Goal: Task Accomplishment & Management: Use online tool/utility

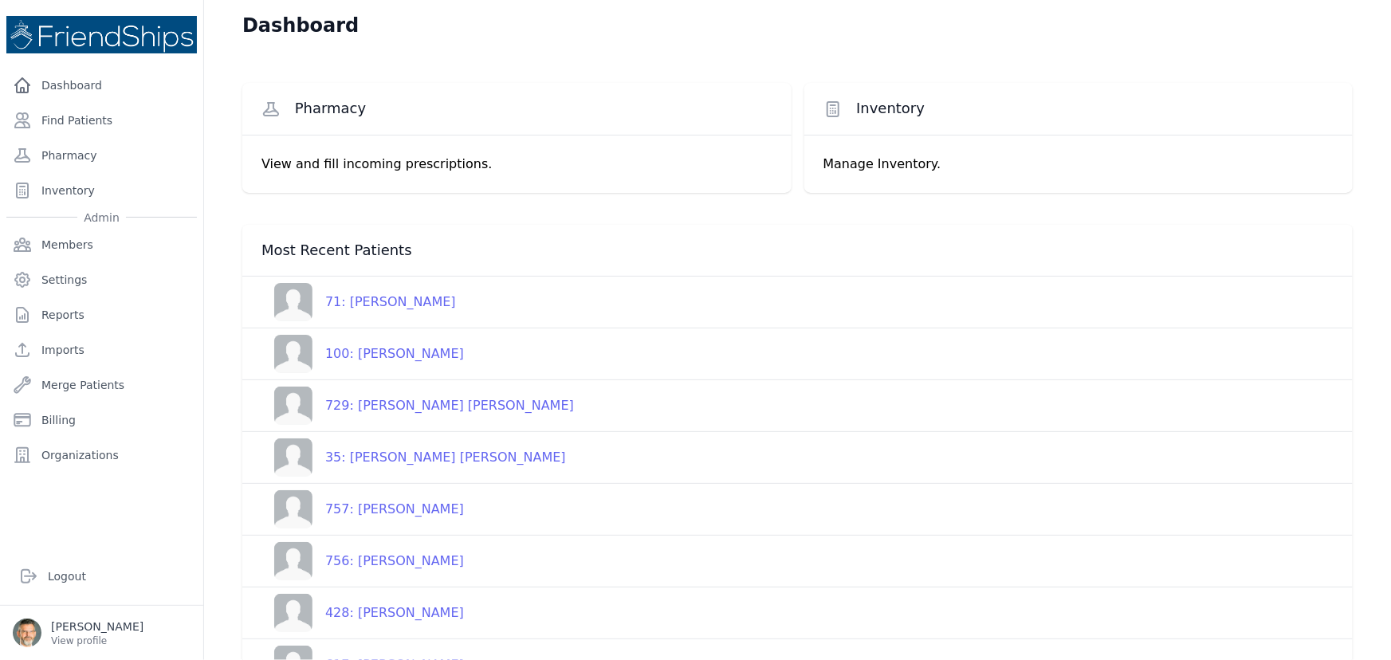
click at [1283, 0] on div at bounding box center [695, 0] width 1391 height 0
click at [63, 114] on link "Find Patients" at bounding box center [101, 120] width 191 height 32
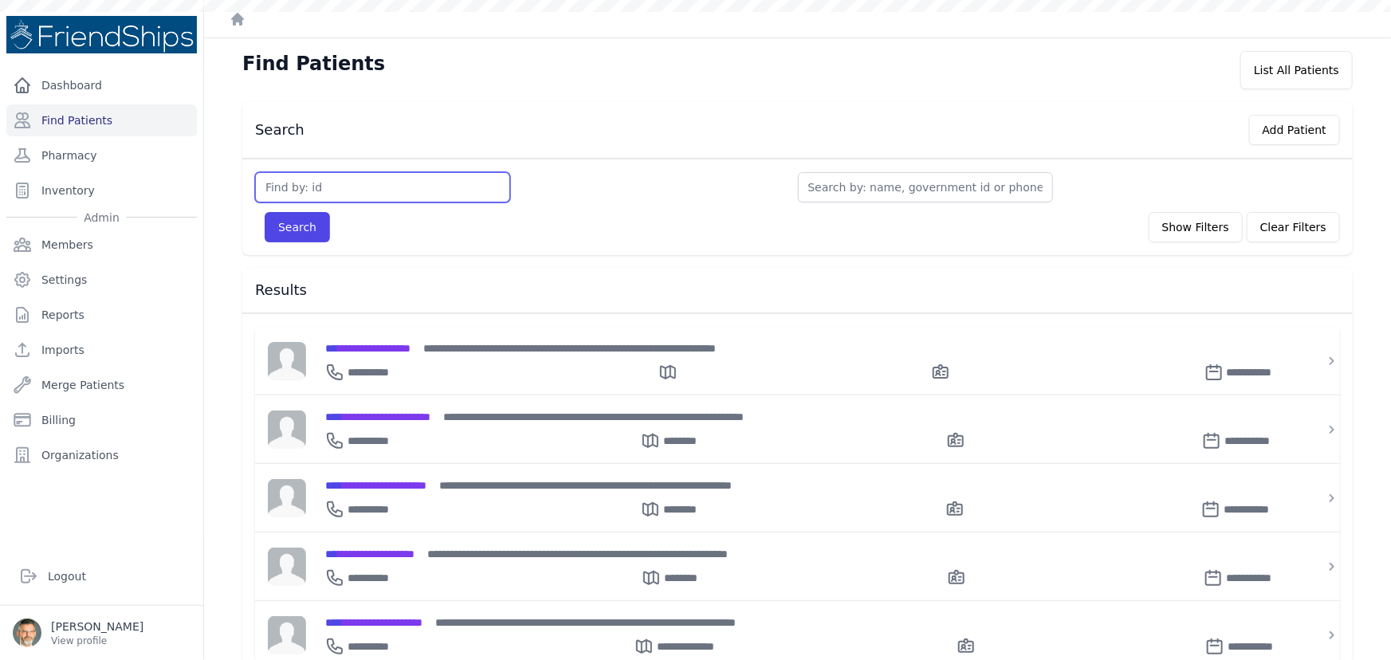
click at [305, 183] on input "text" at bounding box center [382, 187] width 255 height 30
type input "35"
click at [265, 212] on button "Search" at bounding box center [297, 227] width 65 height 30
click at [285, 220] on button "Search" at bounding box center [297, 227] width 65 height 30
click at [287, 226] on button "Search" at bounding box center [297, 227] width 65 height 30
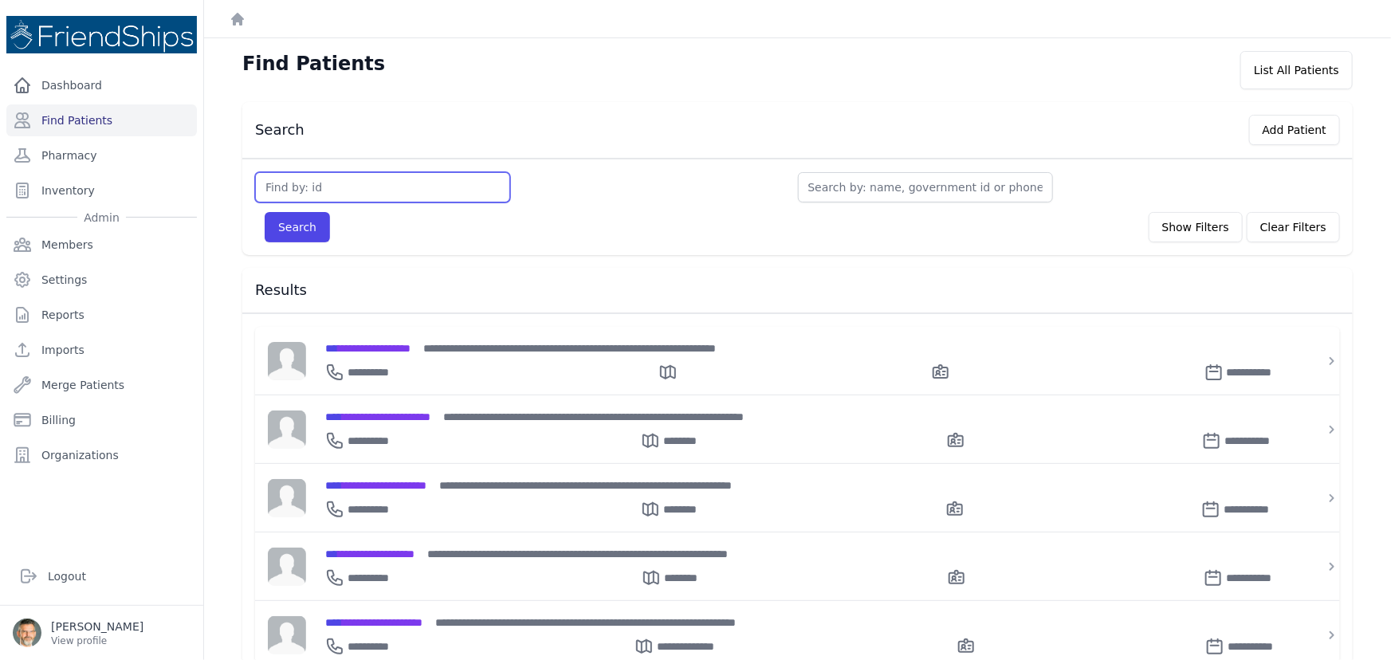
click at [305, 183] on input "text" at bounding box center [382, 187] width 255 height 30
type input "35"
click at [293, 238] on button "Search" at bounding box center [297, 227] width 65 height 30
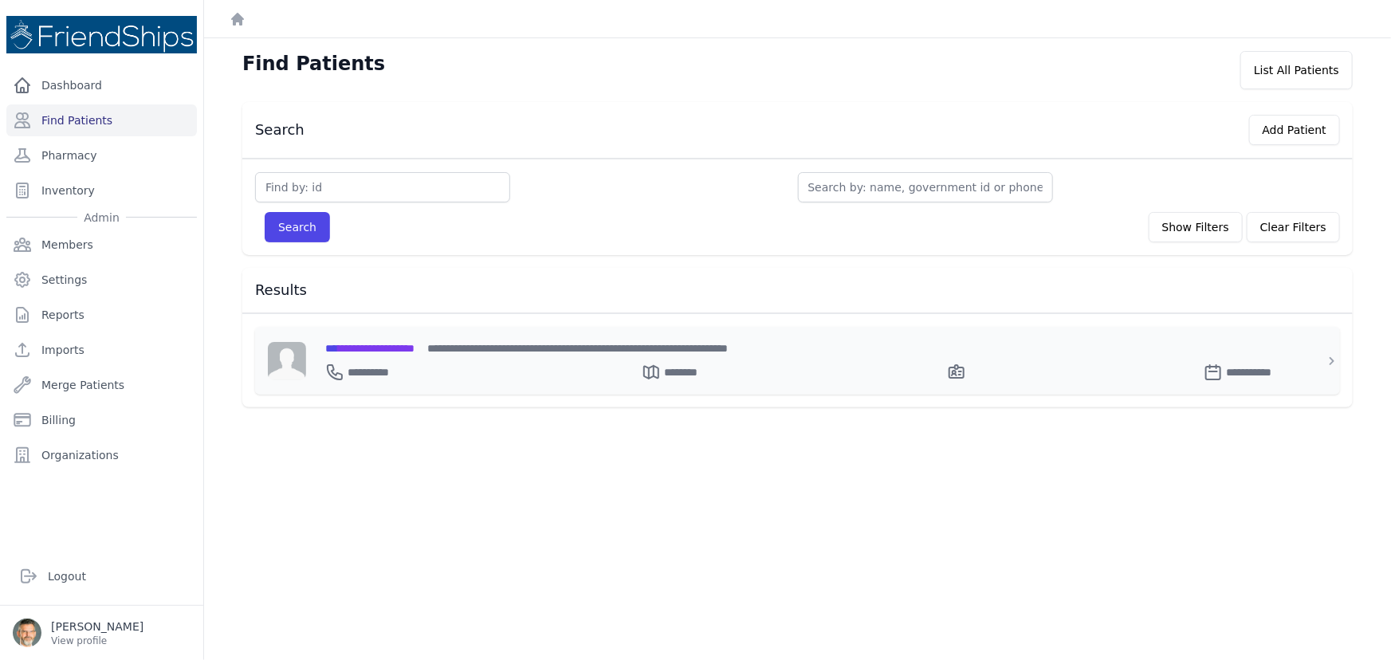
click at [375, 349] on span "**********" at bounding box center [369, 348] width 89 height 11
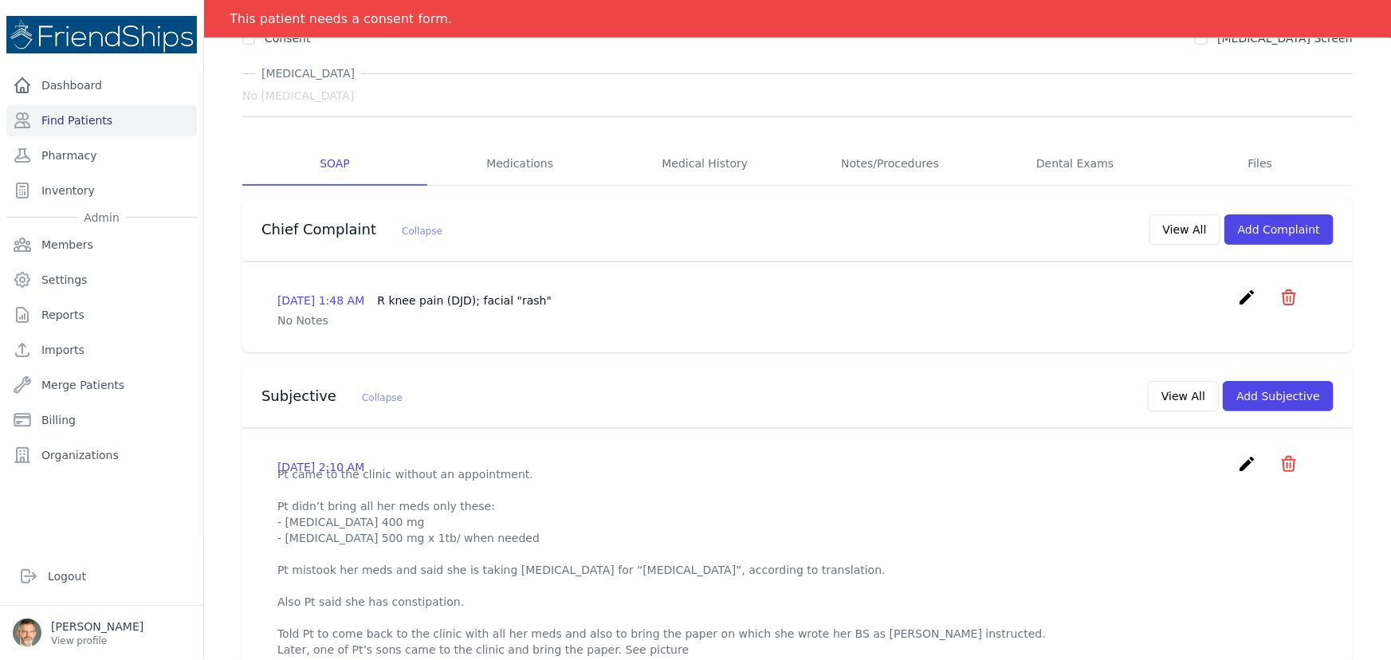
scroll to position [144, 0]
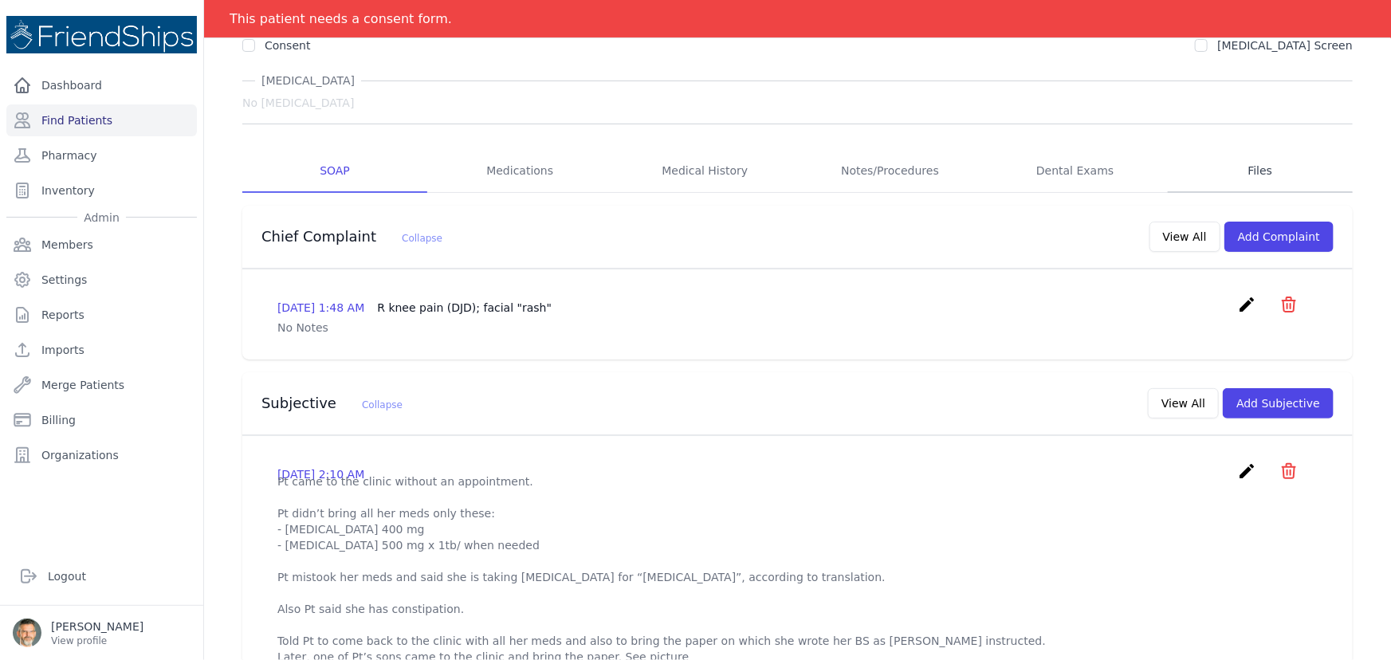
click at [1251, 170] on link "Files" at bounding box center [1260, 171] width 185 height 43
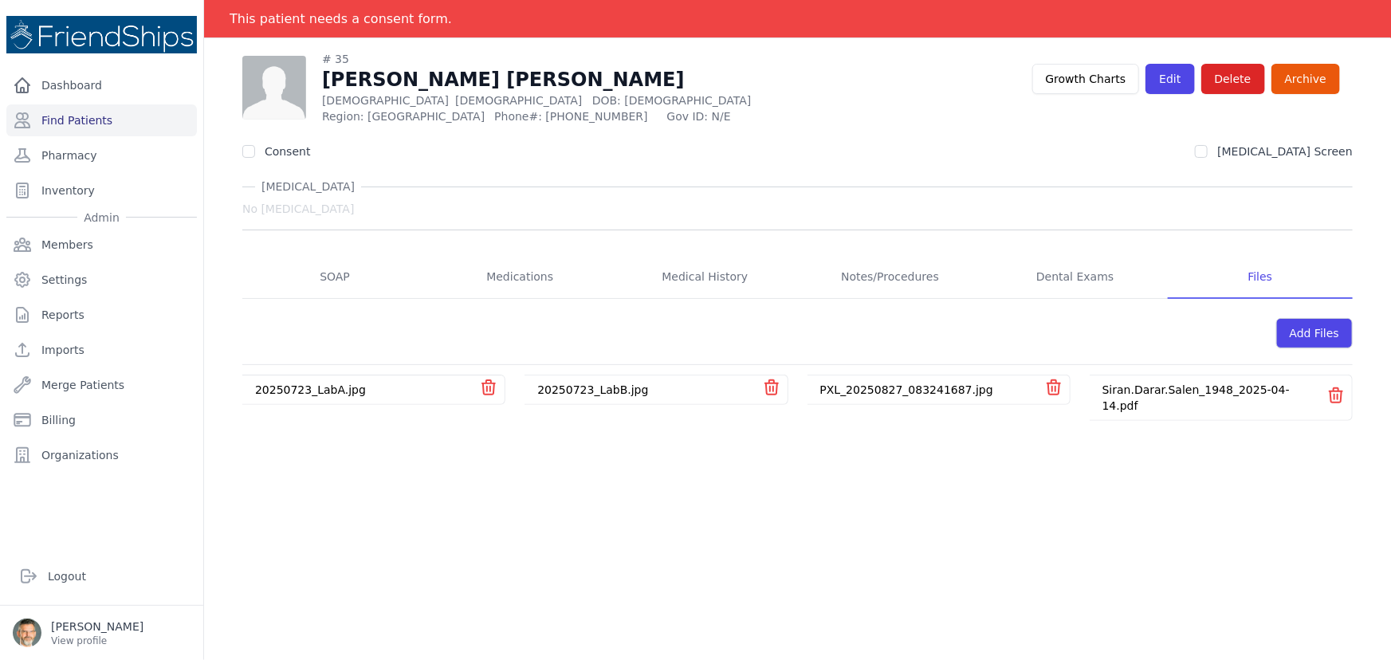
scroll to position [77, 0]
click at [1205, 394] on link "Siran.Darar.Salen_1948_2025-04-14.pdf" at bounding box center [1195, 397] width 187 height 29
click at [858, 393] on link "PXL_20250827_083241687.jpg" at bounding box center [906, 389] width 173 height 13
click at [548, 386] on link "20250723_LabB.jpg" at bounding box center [592, 389] width 111 height 13
click at [294, 389] on link "20250723_LabA.jpg" at bounding box center [310, 389] width 111 height 13
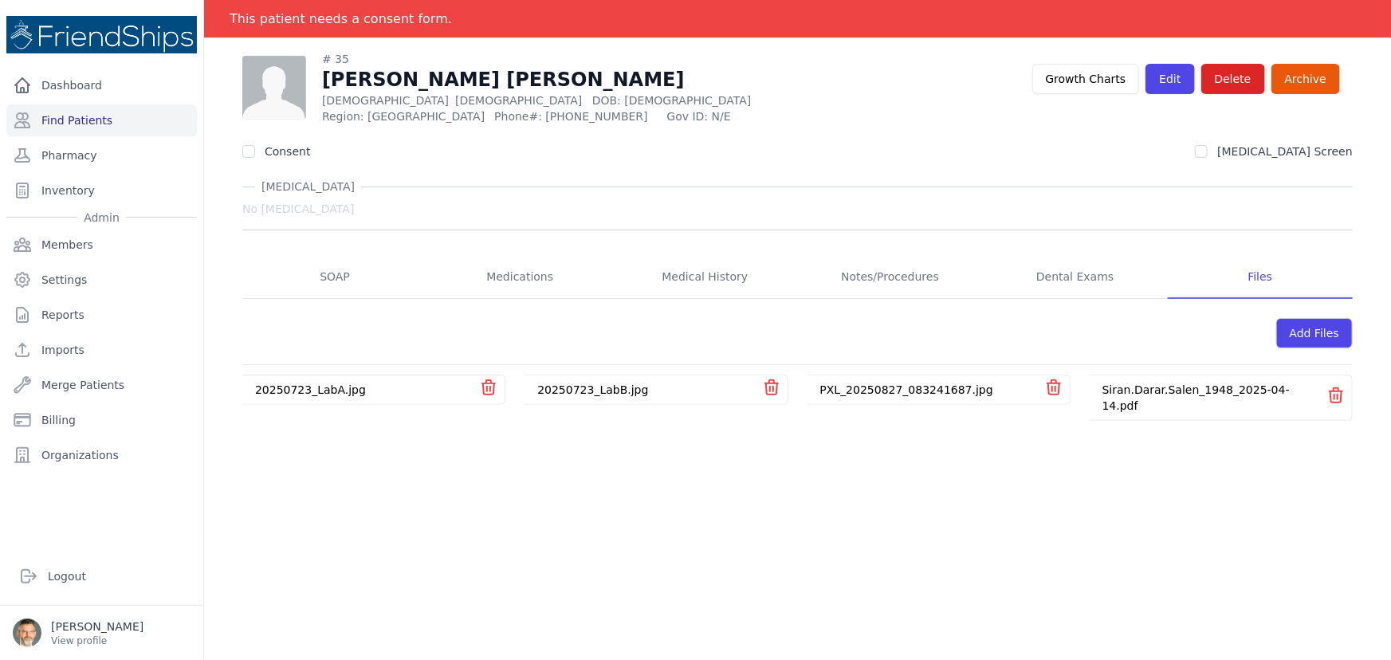
click at [340, 390] on link "20250723_LabA.jpg" at bounding box center [310, 389] width 111 height 13
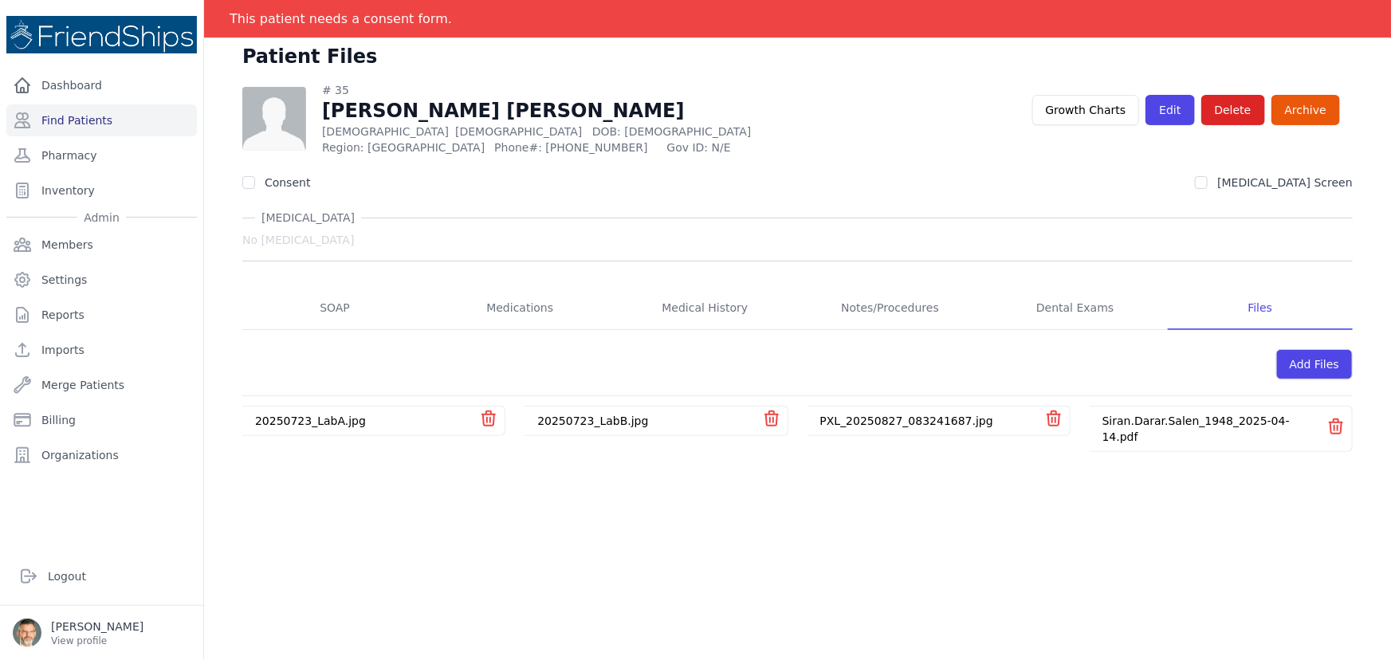
scroll to position [0, 0]
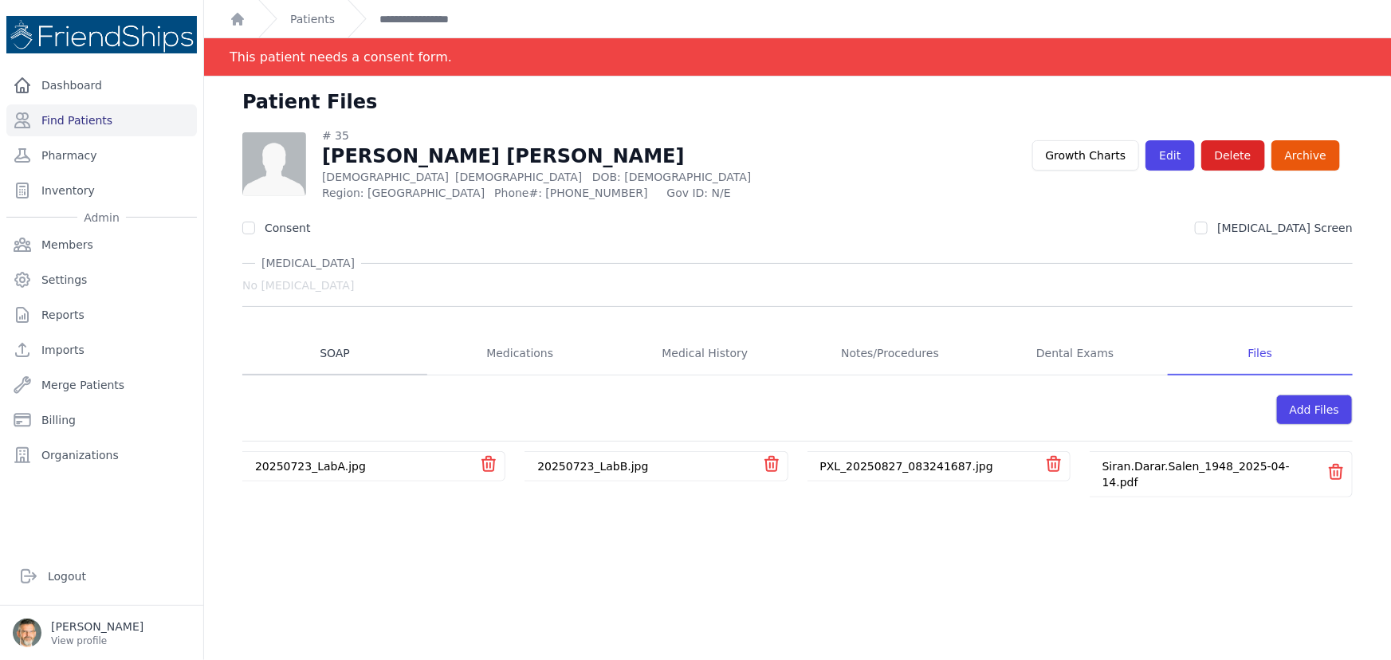
click at [335, 352] on link "SOAP" at bounding box center [334, 353] width 185 height 43
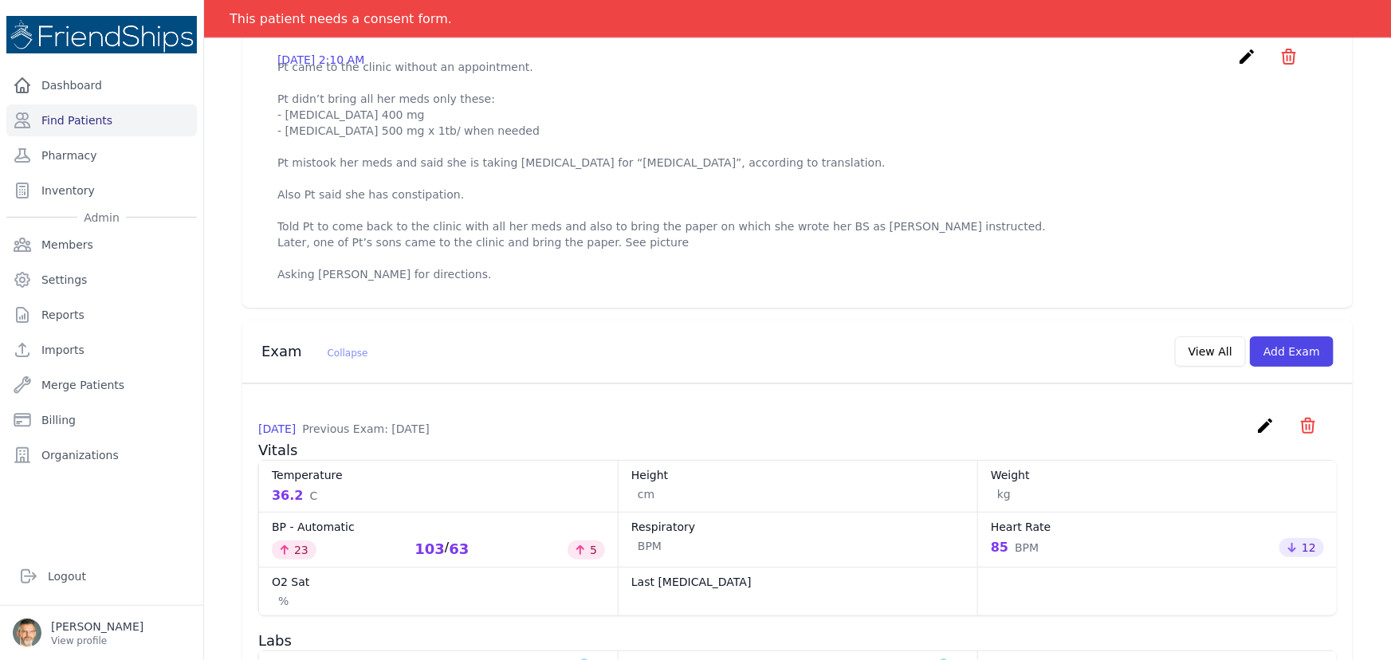
scroll to position [507, 0]
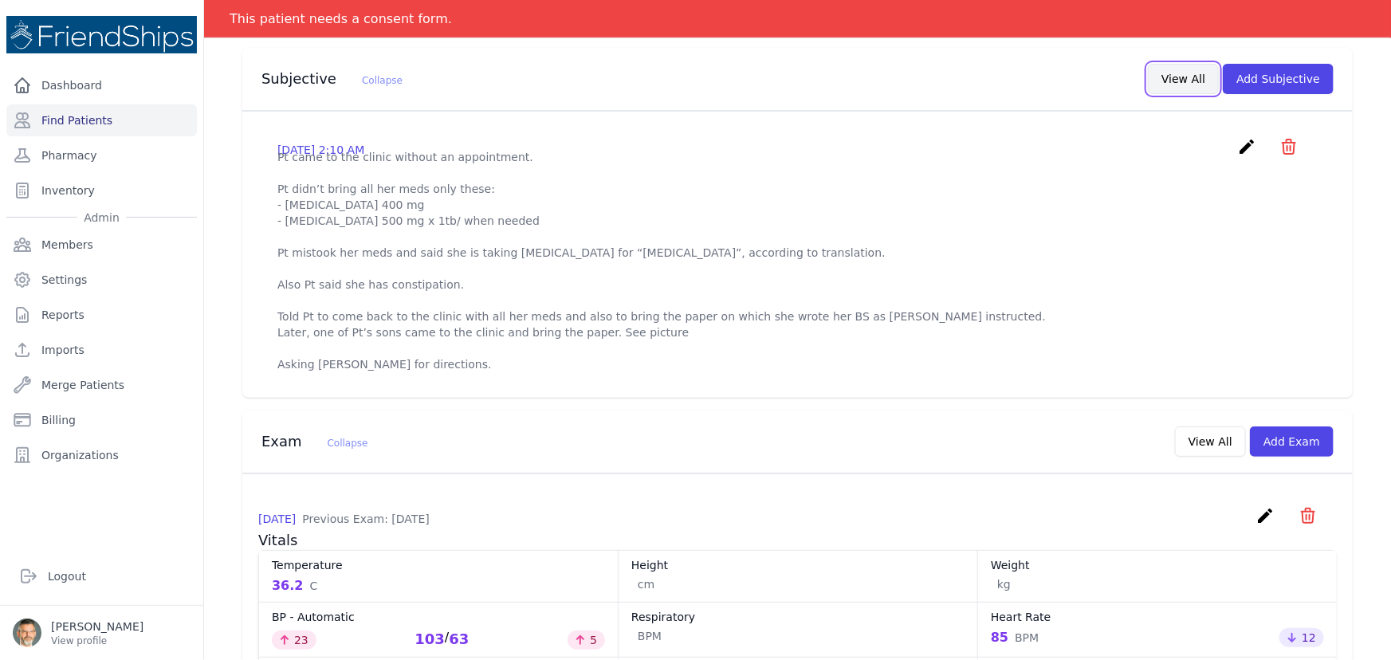
click at [1172, 81] on button "View All" at bounding box center [1183, 79] width 71 height 30
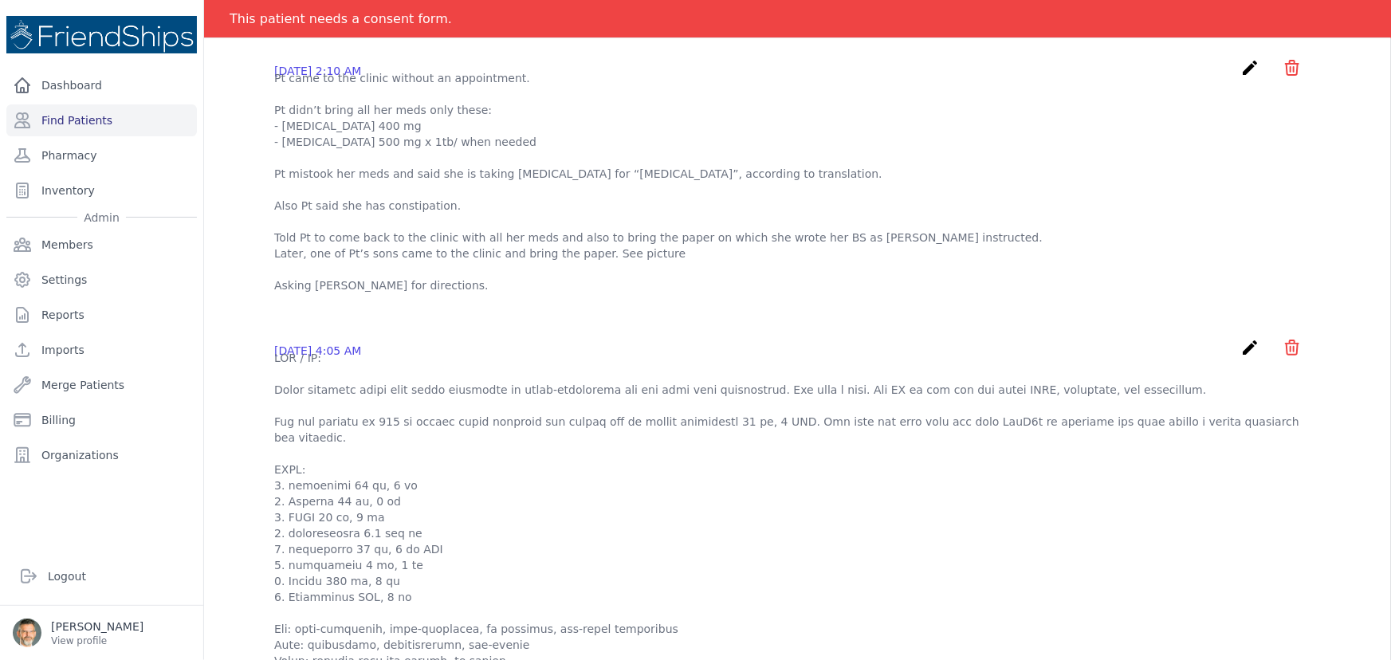
scroll to position [72, 0]
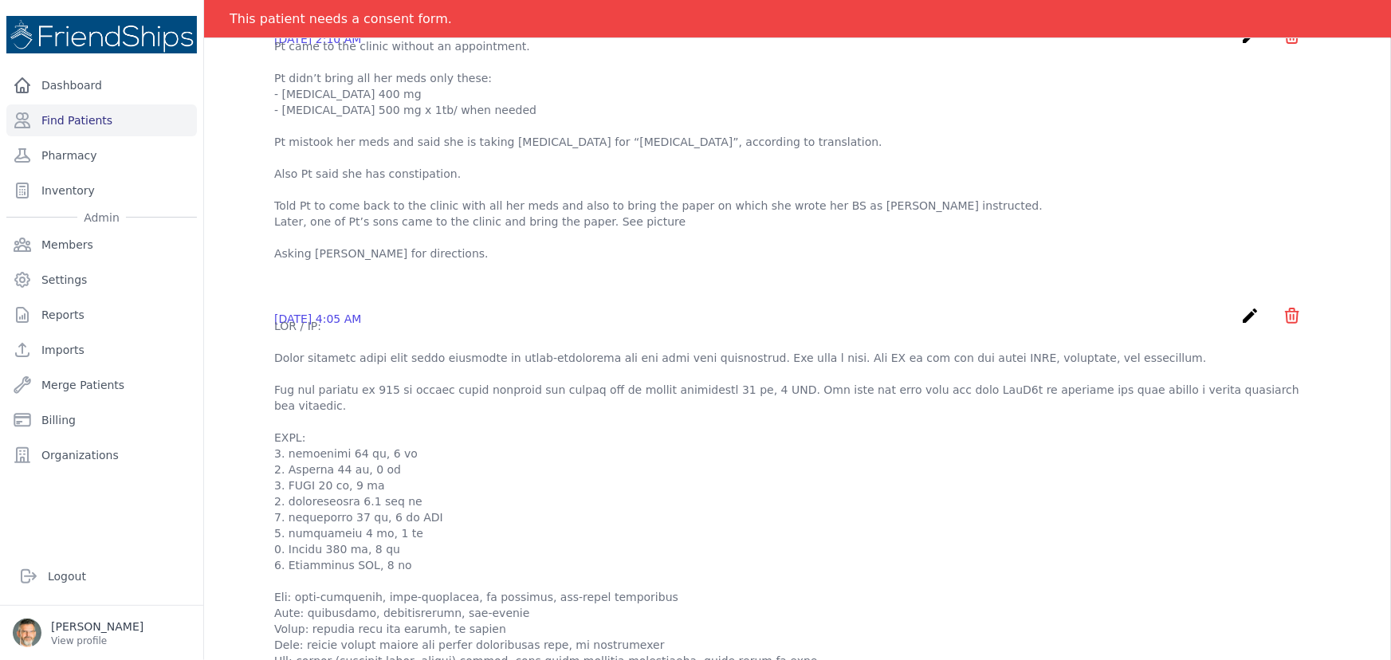
click at [1240, 306] on icon "create" at bounding box center [1249, 315] width 19 height 19
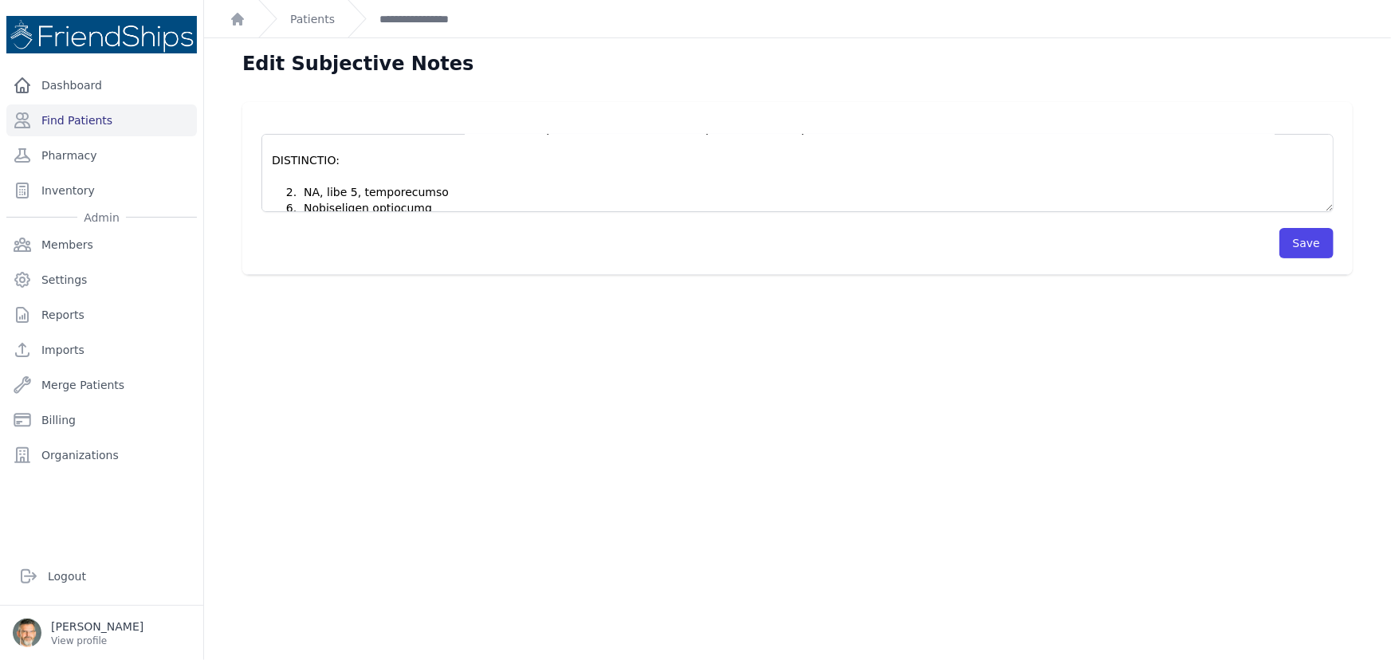
scroll to position [293, 0]
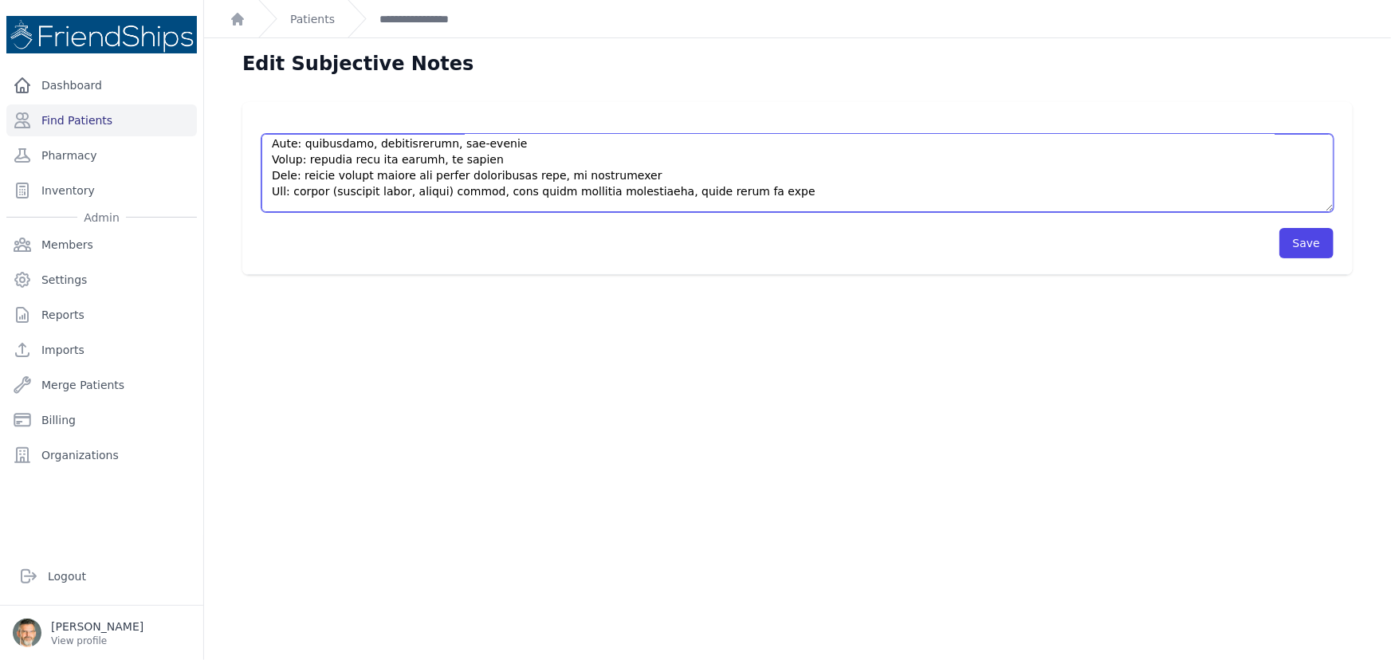
click at [276, 191] on textarea at bounding box center [797, 173] width 1072 height 78
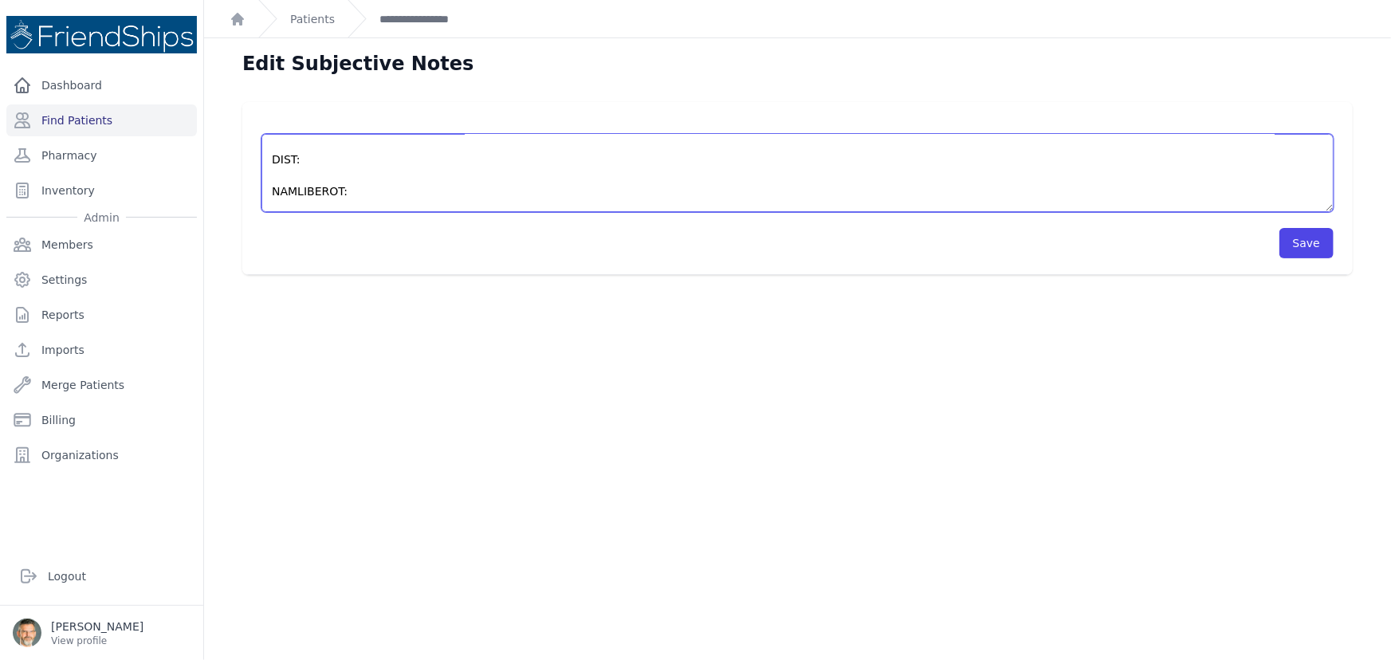
type textarea "HPI / CC: Fatim presents today with chief complaint of light-headedness and has…"
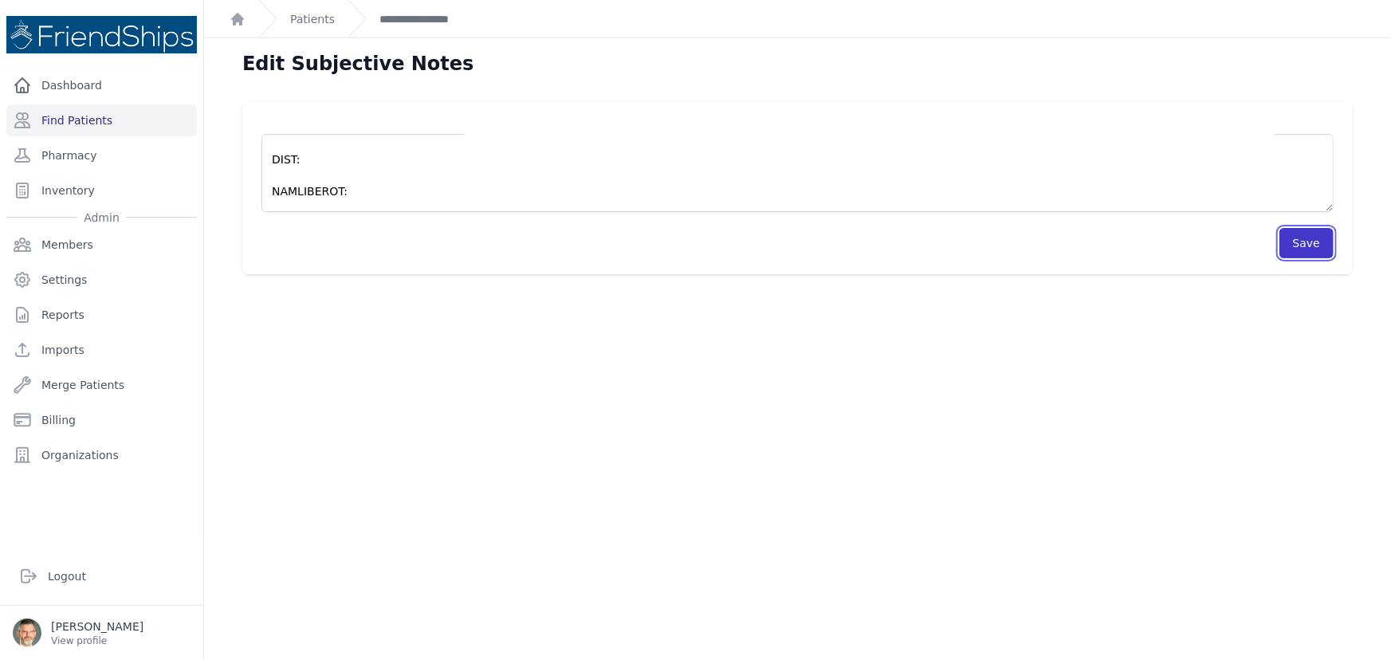
click at [1307, 239] on button "Save" at bounding box center [1306, 243] width 54 height 30
